Goal: Complete application form

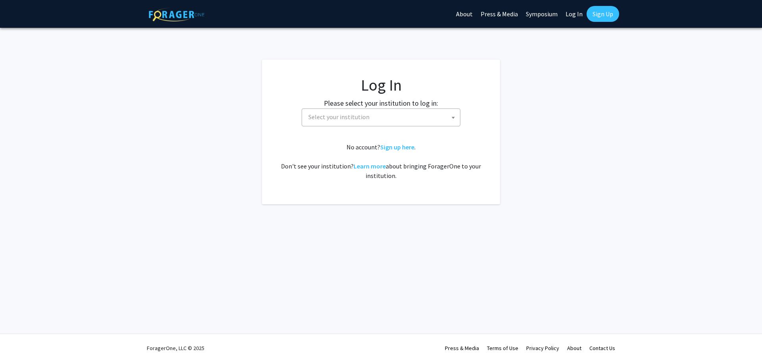
click at [377, 120] on span "Select your institution" at bounding box center [382, 117] width 155 height 16
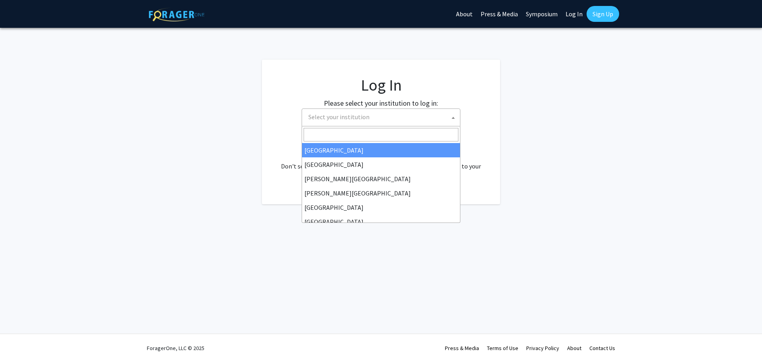
select select "34"
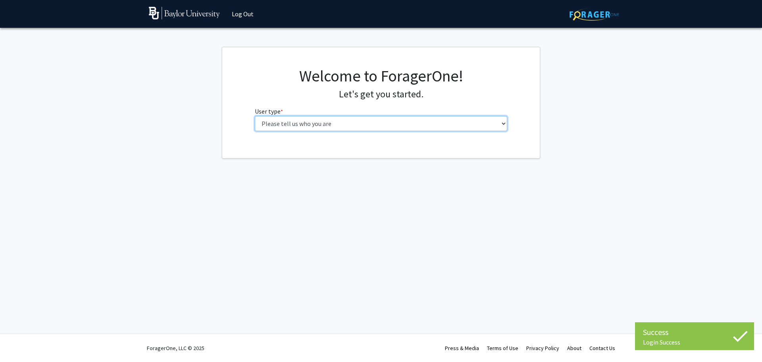
click at [499, 117] on select "Please tell us who you are Undergraduate Student Master's Student Doctoral Cand…" at bounding box center [381, 123] width 253 height 15
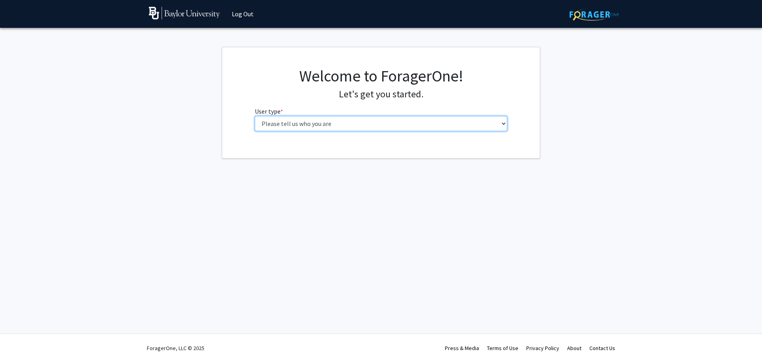
select select "6: adminAssistant"
click at [255, 116] on select "Please tell us who you are Undergraduate Student Master's Student Doctoral Cand…" at bounding box center [381, 123] width 253 height 15
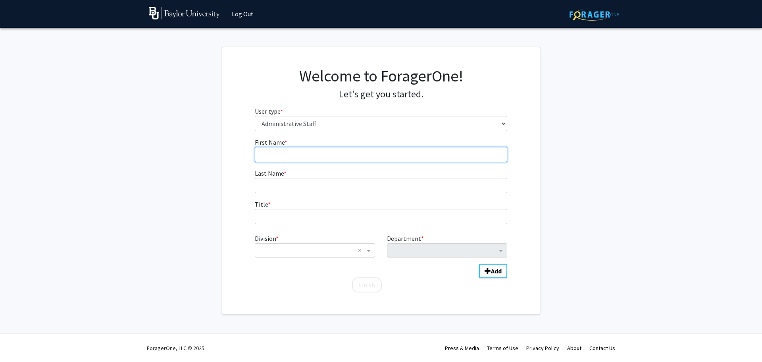
click at [286, 158] on input "First Name * required" at bounding box center [381, 154] width 253 height 15
type input "Steven"
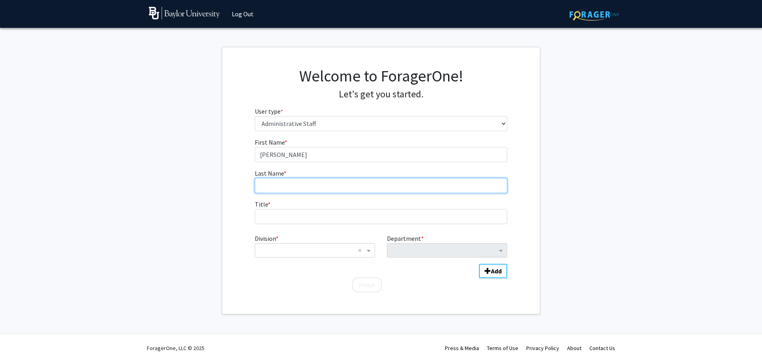
type input "Fernandez"
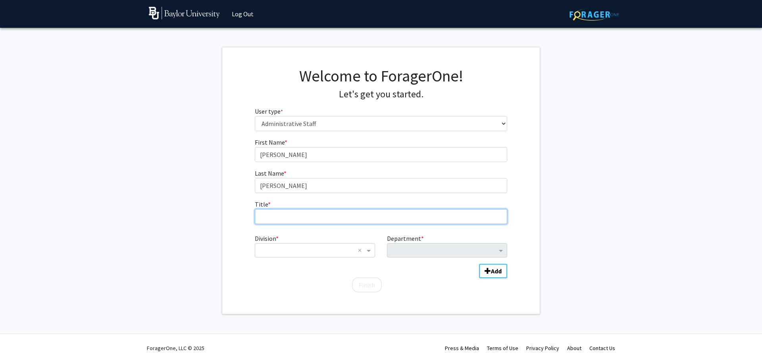
click at [293, 222] on input "Title * required" at bounding box center [381, 216] width 253 height 15
type input "Director"
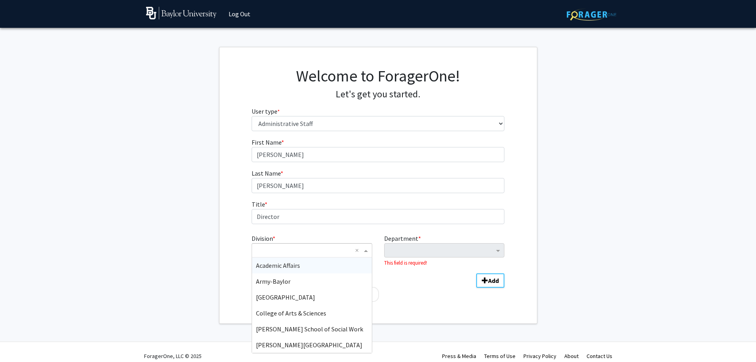
click at [299, 247] on input "Division" at bounding box center [304, 250] width 96 height 10
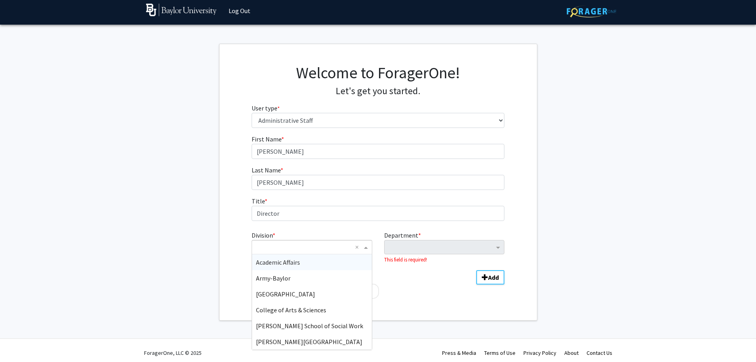
scroll to position [8, 0]
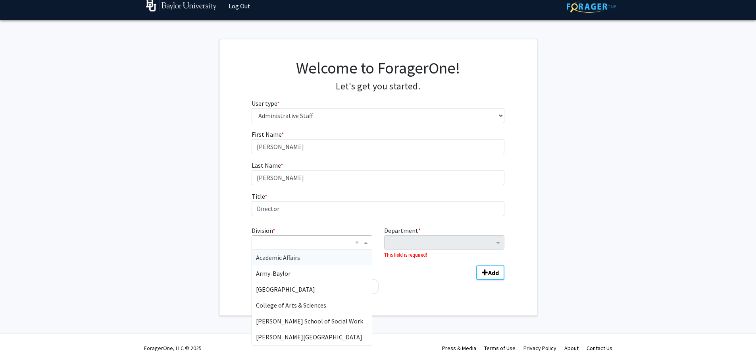
click at [275, 257] on span "Academic Affairs" at bounding box center [278, 257] width 44 height 8
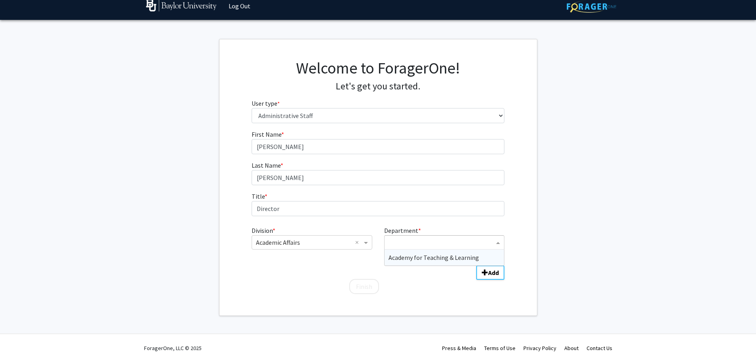
click at [432, 249] on ng-select "Academy for Teaching & Learning" at bounding box center [444, 242] width 120 height 14
click at [444, 238] on input "Department" at bounding box center [442, 243] width 106 height 10
click at [484, 222] on div "Division * × Academic Affairs × Department * Academy for Teaching & Learning Th…" at bounding box center [378, 240] width 253 height 37
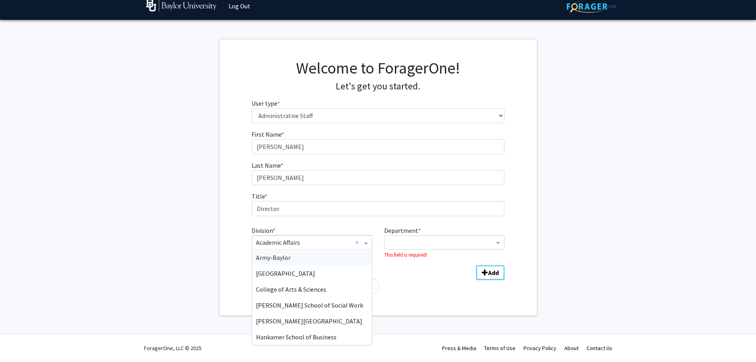
click at [339, 241] on input "Division" at bounding box center [304, 242] width 96 height 10
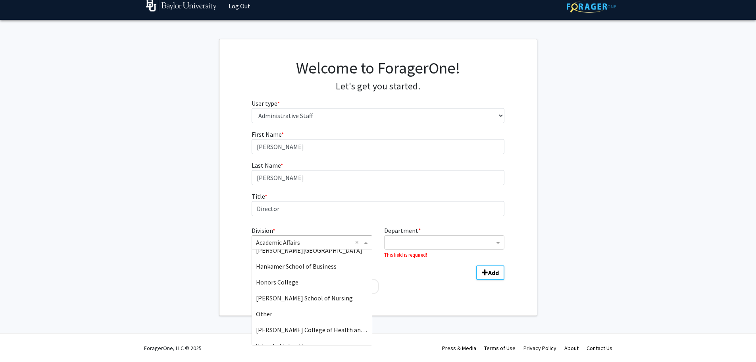
scroll to position [79, 0]
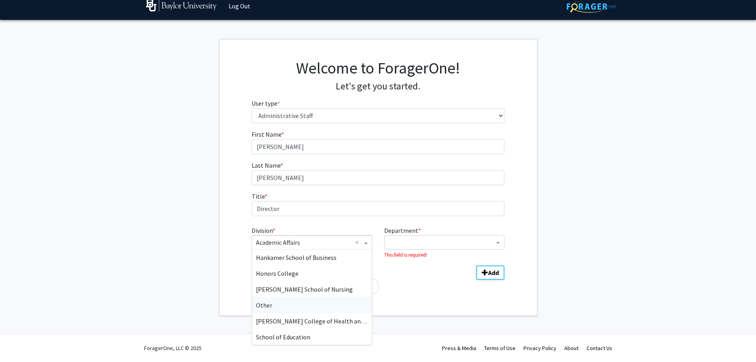
click at [291, 303] on div "Other" at bounding box center [312, 305] width 120 height 16
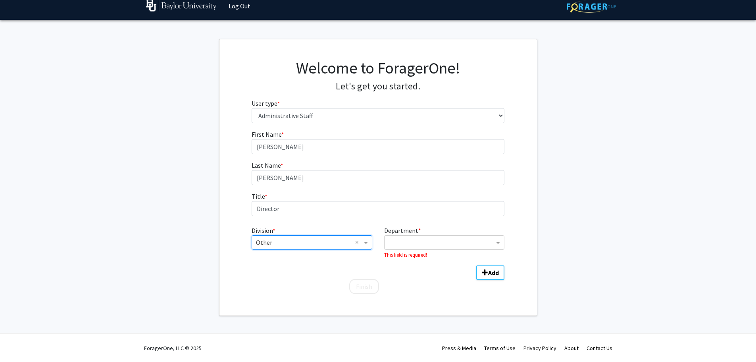
click at [407, 237] on div "Department" at bounding box center [440, 242] width 110 height 13
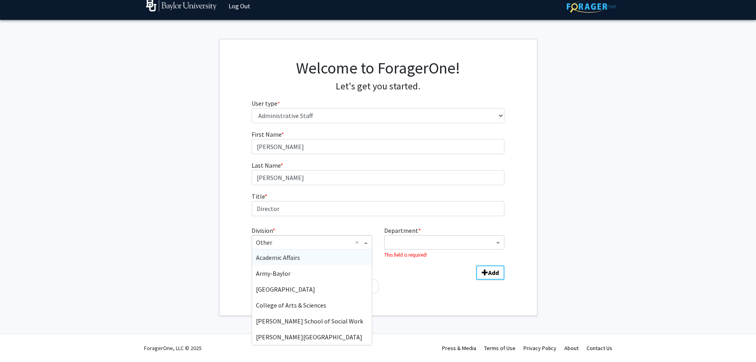
click at [336, 241] on input "Division" at bounding box center [304, 242] width 96 height 10
click at [309, 260] on div "Academic Affairs" at bounding box center [312, 257] width 120 height 16
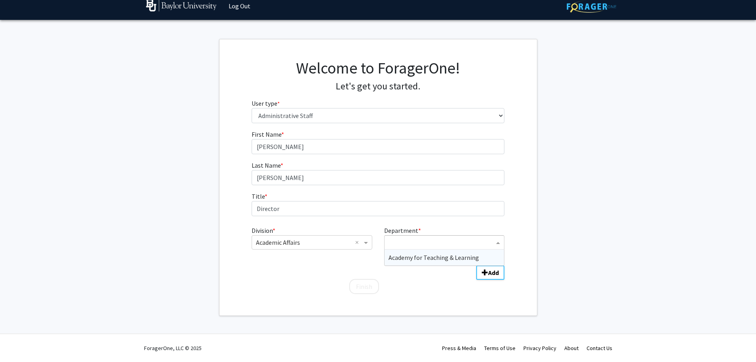
click at [407, 247] on div "Department" at bounding box center [441, 243] width 107 height 11
click at [407, 247] on input "Department" at bounding box center [442, 243] width 106 height 10
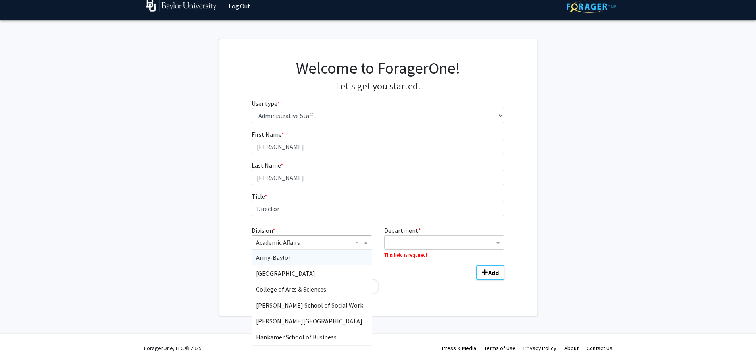
click at [334, 240] on input "Division" at bounding box center [304, 242] width 96 height 10
click at [265, 273] on span "Other" at bounding box center [264, 273] width 16 height 8
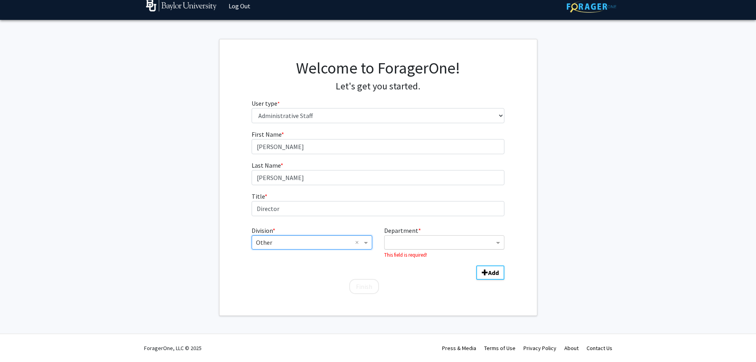
click at [408, 246] on input "Department" at bounding box center [442, 243] width 106 height 10
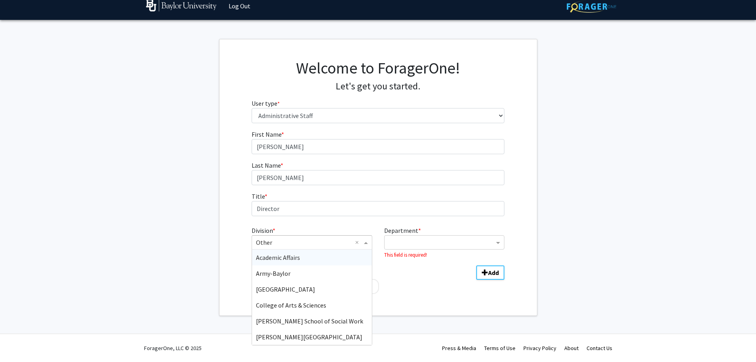
click at [303, 238] on input "Division" at bounding box center [304, 242] width 96 height 10
click at [302, 257] on div "Academic Affairs" at bounding box center [312, 257] width 120 height 16
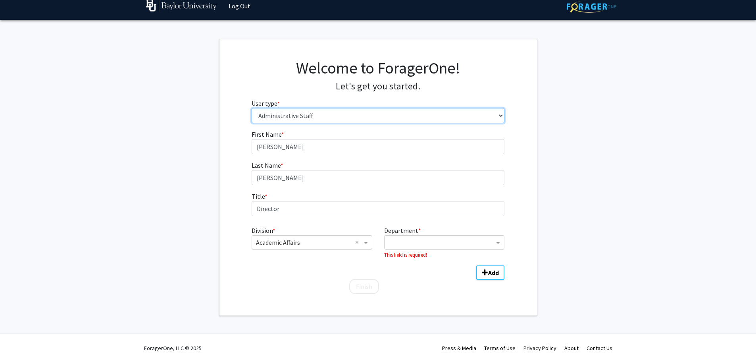
click at [390, 117] on select "Please tell us who you are Undergraduate Student Master's Student Doctoral Cand…" at bounding box center [378, 115] width 253 height 15
click at [512, 114] on div "Welcome to ForagerOne! Let's get you started. User type * required Please tell …" at bounding box center [379, 93] width 318 height 71
click at [280, 116] on select "Please tell us who you are Undergraduate Student Master's Student Doctoral Cand…" at bounding box center [378, 115] width 253 height 15
click at [252, 108] on select "Please tell us who you are Undergraduate Student Master's Student Doctoral Cand…" at bounding box center [378, 115] width 253 height 15
click at [333, 241] on input "Division" at bounding box center [304, 242] width 96 height 10
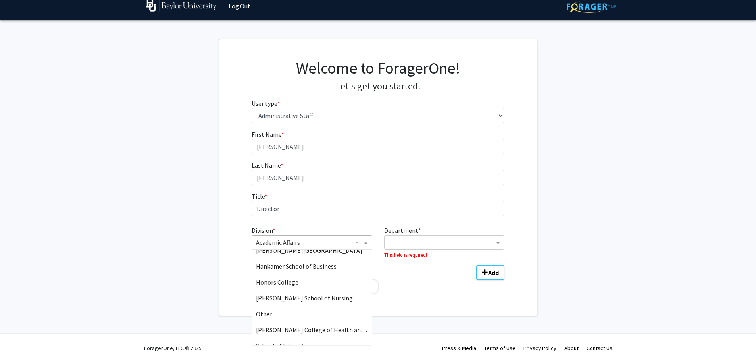
scroll to position [0, 0]
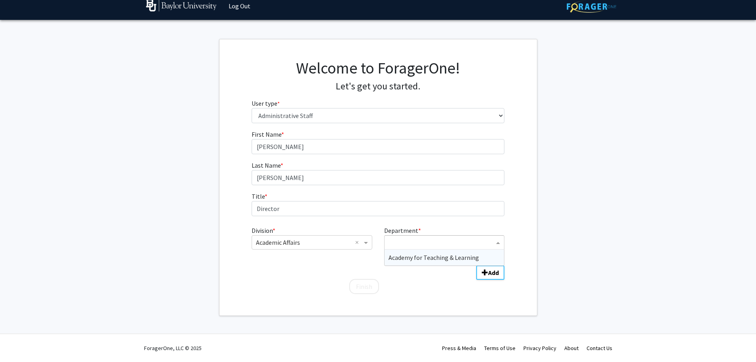
click at [407, 239] on input "Department" at bounding box center [442, 243] width 106 height 10
click at [346, 244] on input "Division" at bounding box center [304, 242] width 96 height 10
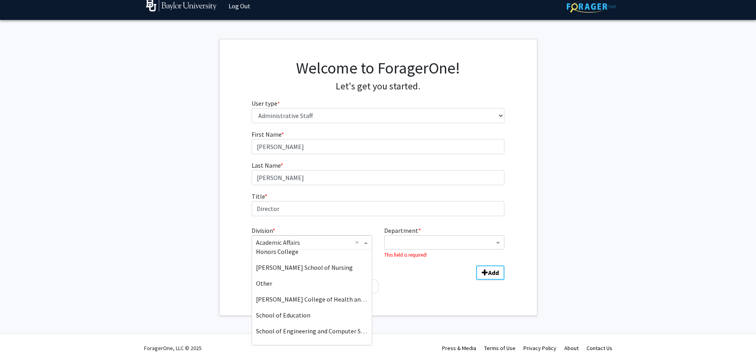
scroll to position [111, 0]
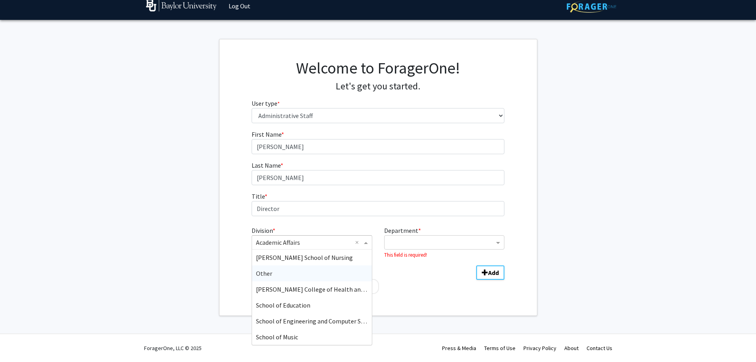
click at [276, 279] on div "Other" at bounding box center [312, 273] width 120 height 16
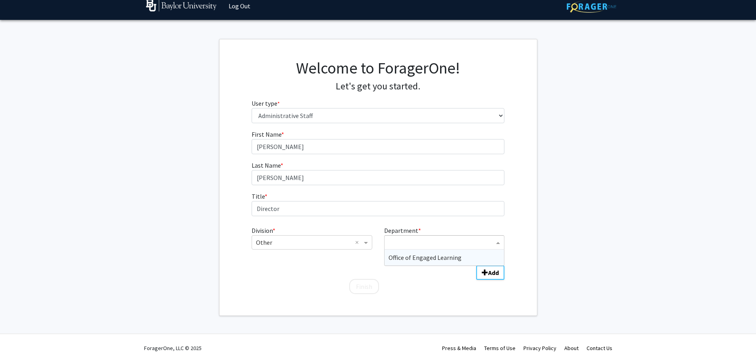
click at [410, 239] on input "Department" at bounding box center [442, 243] width 106 height 10
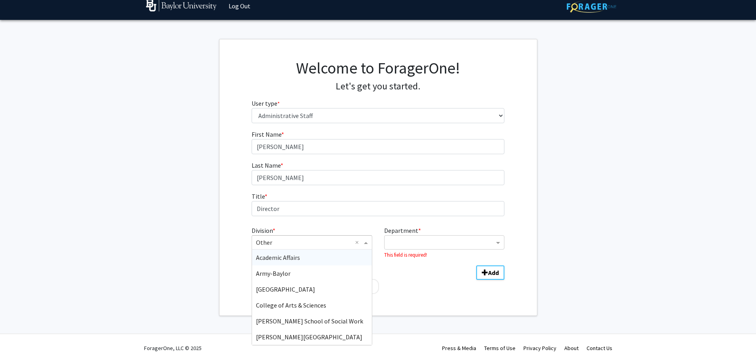
click at [301, 245] on input "Division" at bounding box center [304, 242] width 96 height 10
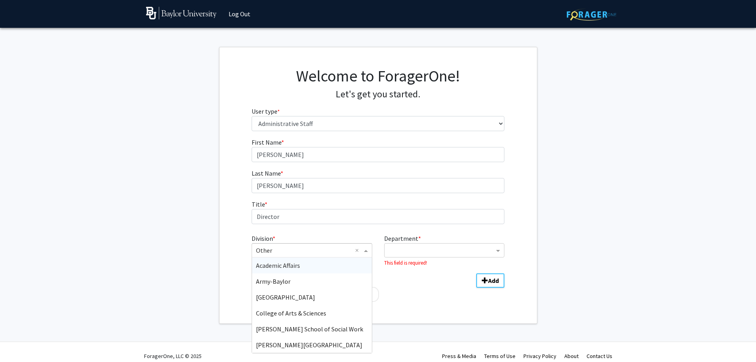
click at [308, 268] on div "Academic Affairs" at bounding box center [312, 265] width 120 height 16
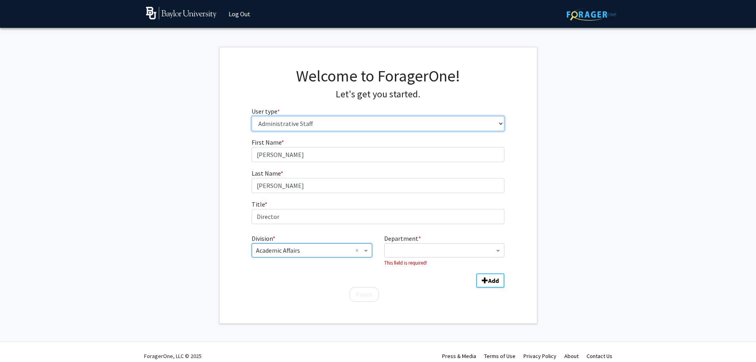
click at [477, 127] on select "Please tell us who you are Undergraduate Student Master's Student Doctoral Cand…" at bounding box center [378, 123] width 253 height 15
select select "5: faculty"
click at [255, 116] on select "Please tell us who you are Undergraduate Student Master's Student Doctoral Cand…" at bounding box center [378, 123] width 253 height 15
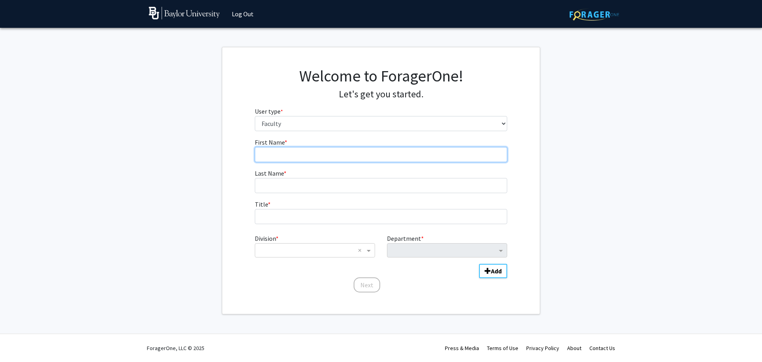
click at [312, 158] on input "First Name * required" at bounding box center [381, 154] width 253 height 15
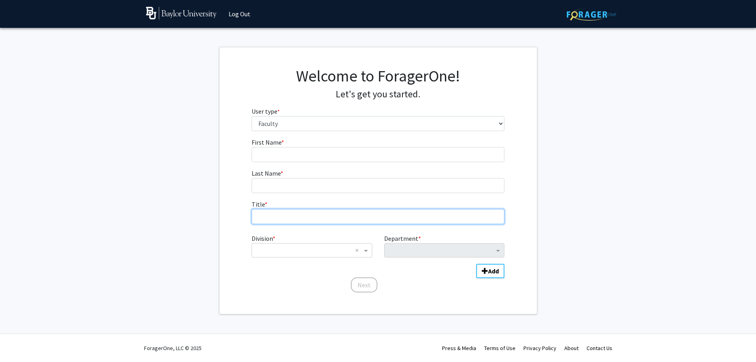
click at [280, 216] on fg-input "Title * required" at bounding box center [378, 211] width 253 height 25
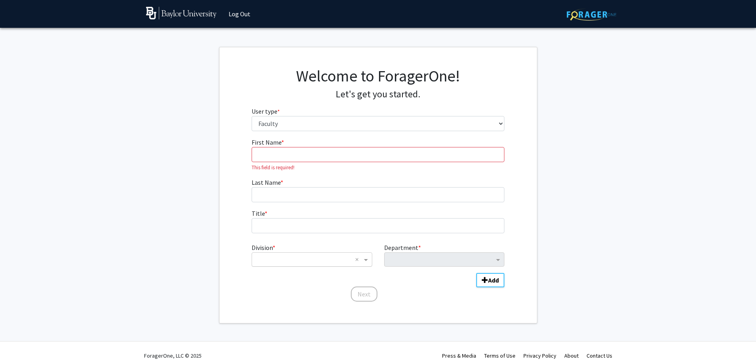
click at [310, 257] on ng-select "× ×" at bounding box center [312, 259] width 120 height 14
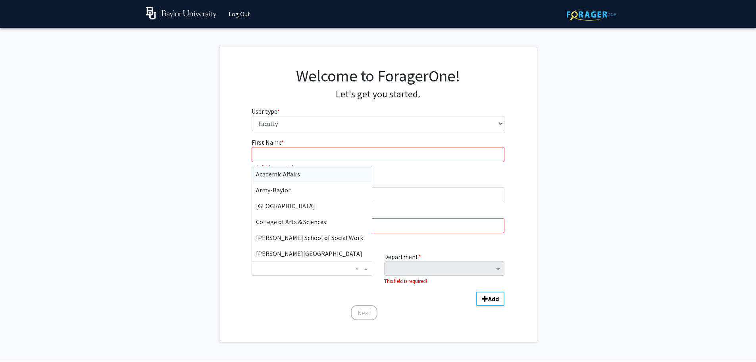
click at [309, 176] on div "Academic Affairs" at bounding box center [312, 174] width 120 height 16
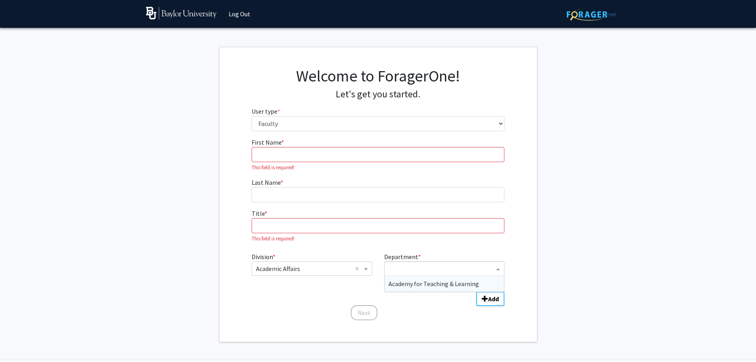
click at [410, 264] on div "Department" at bounding box center [440, 268] width 110 height 13
click at [410, 265] on input "Department" at bounding box center [442, 269] width 106 height 10
